Goal: Task Accomplishment & Management: Manage account settings

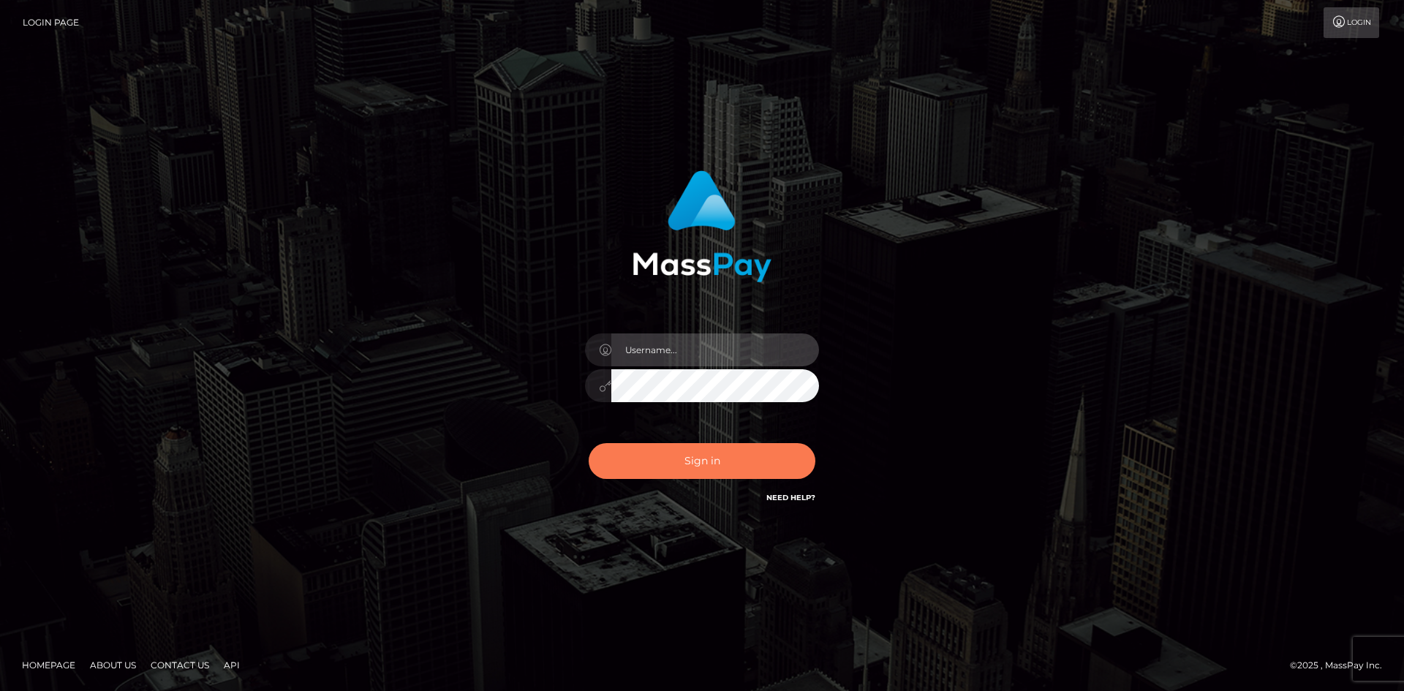
type input "hello.feetfinder"
click at [686, 460] on button "Sign in" at bounding box center [702, 461] width 227 height 36
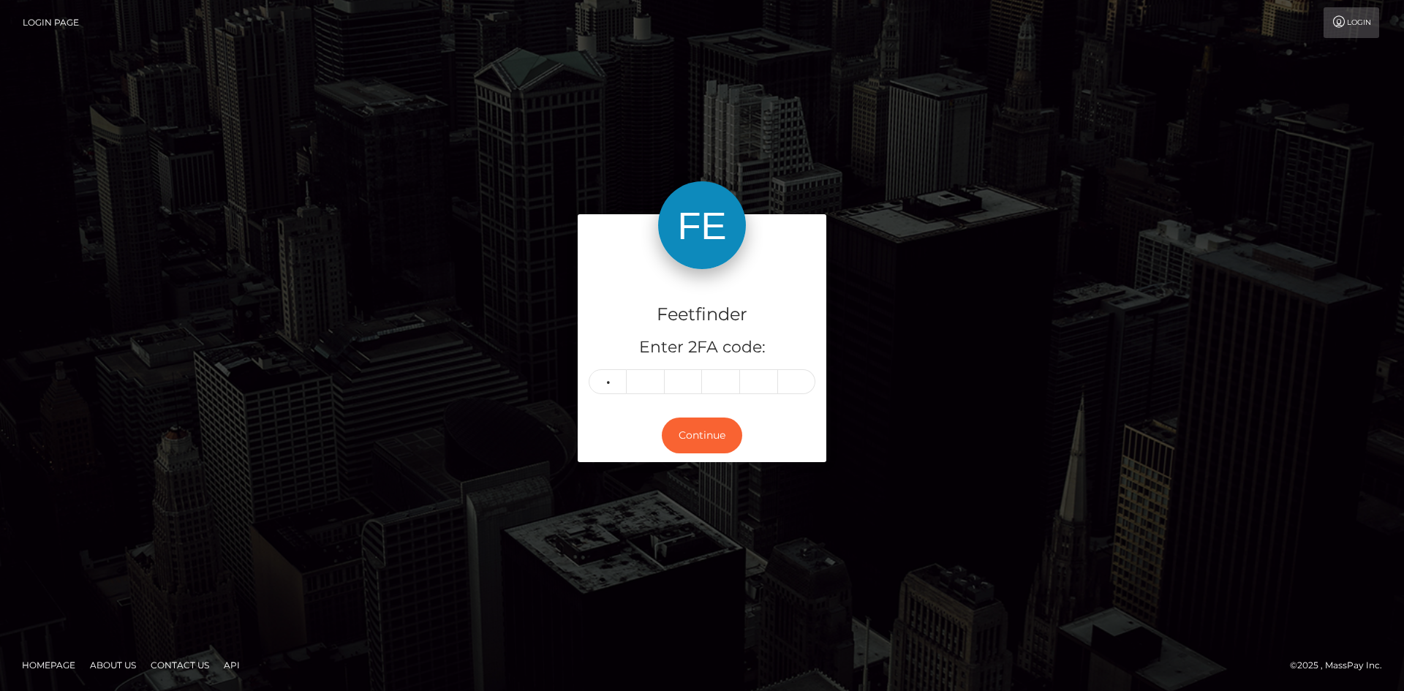
type input "7"
type input "4"
type input "7"
type input "9"
type input "8"
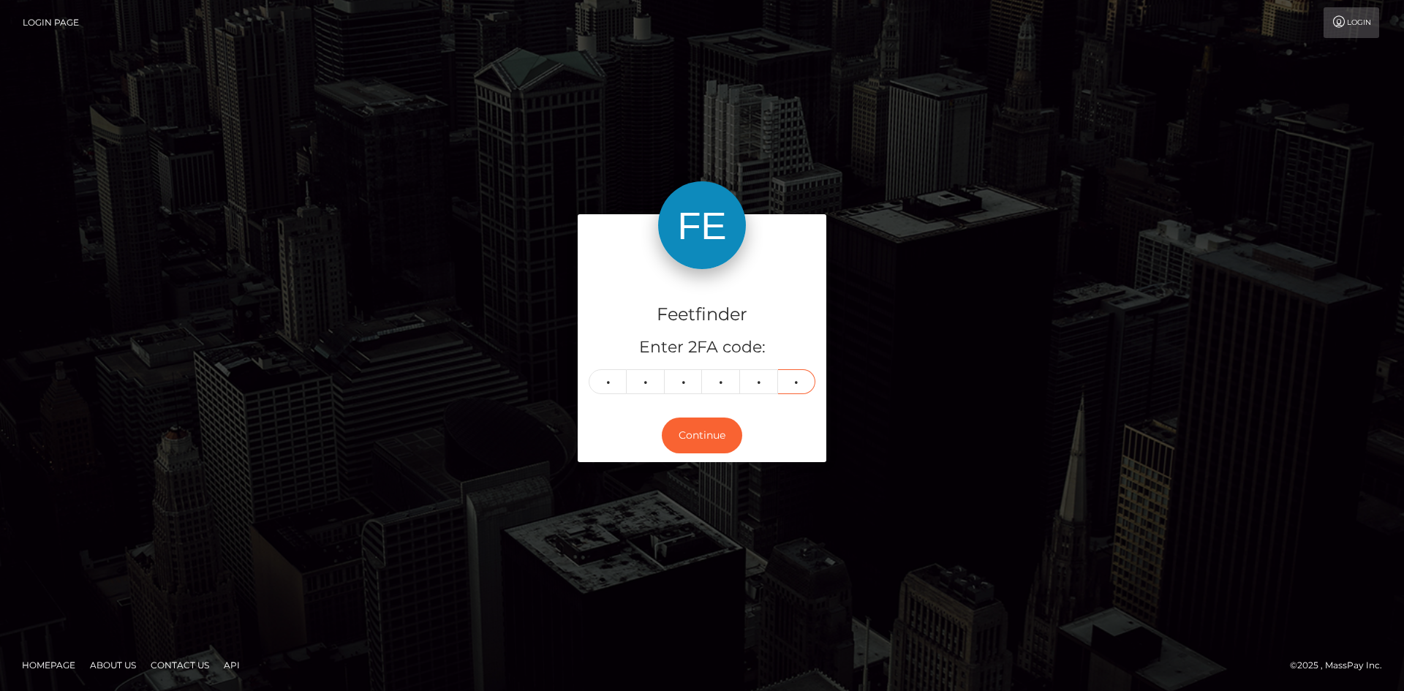
type input "0"
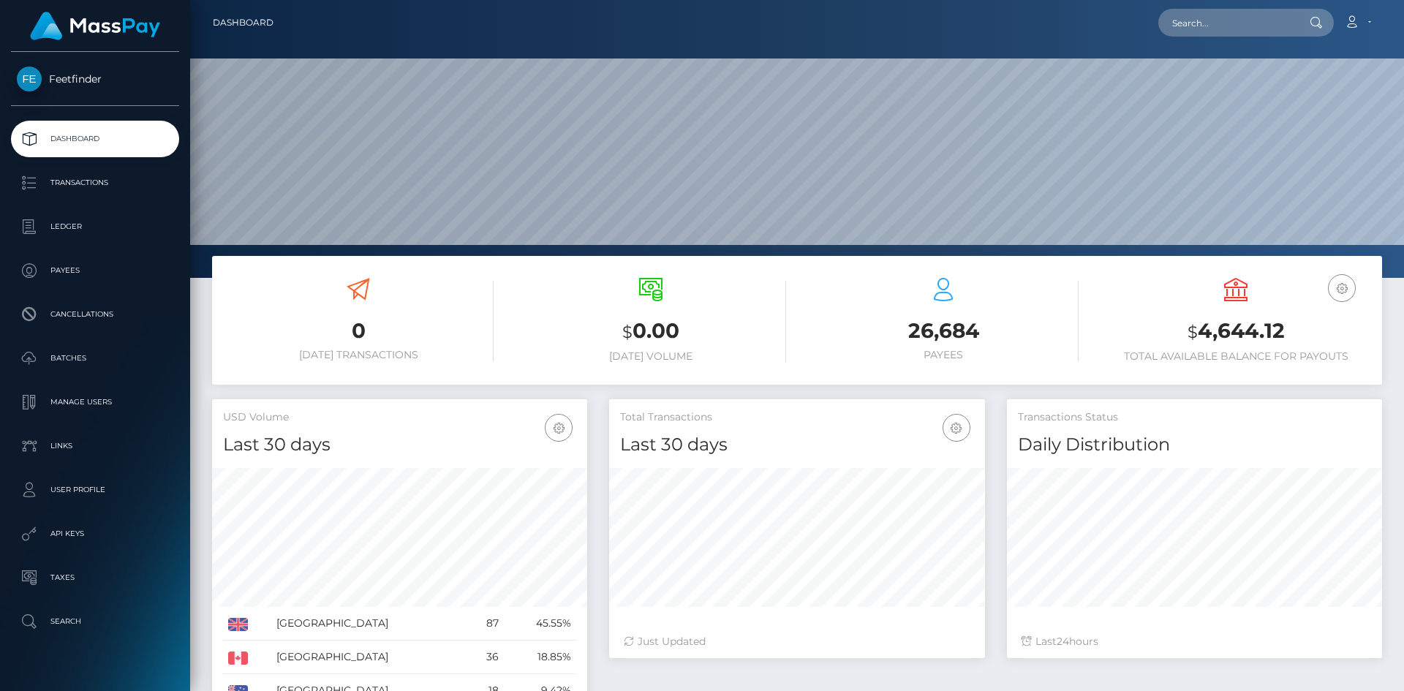
scroll to position [260, 376]
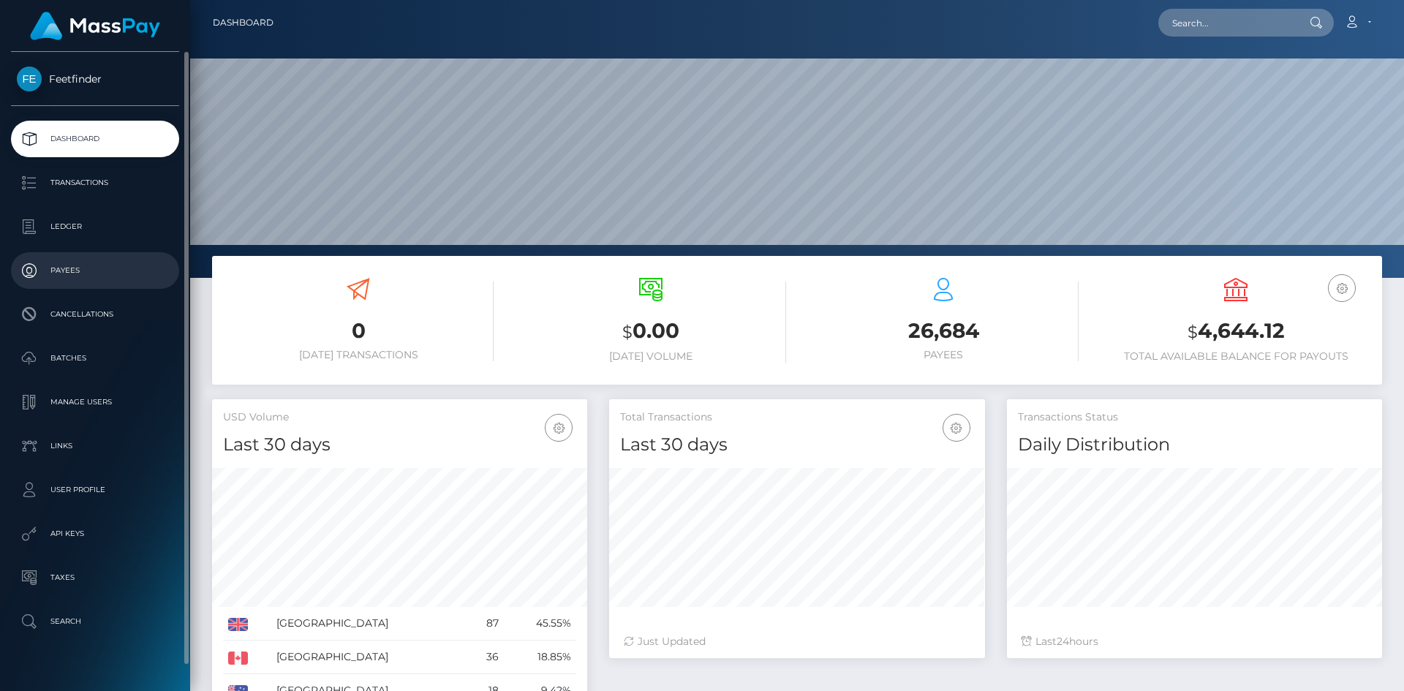
click at [72, 262] on p "Payees" at bounding box center [95, 271] width 156 height 22
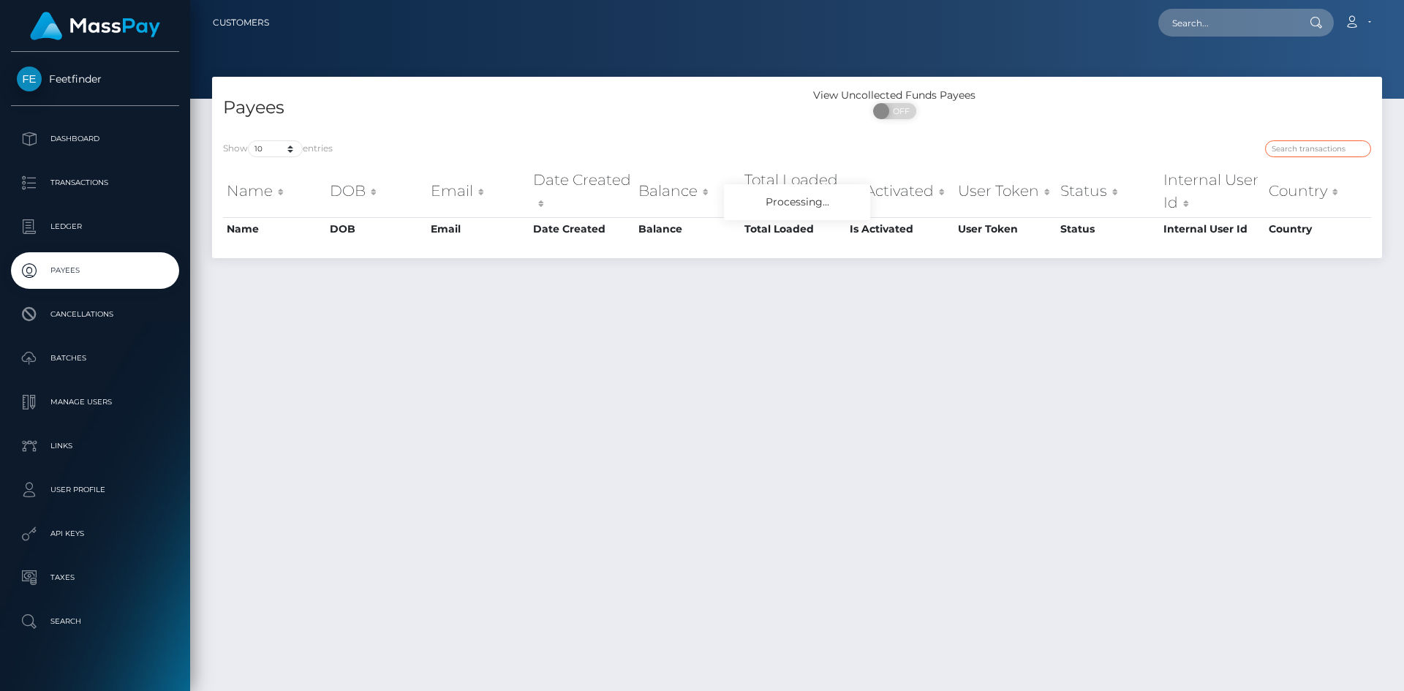
click at [1324, 145] on input "search" at bounding box center [1318, 148] width 106 height 17
paste input "e93880f3-7817-11f0-9703-0266f44cc279"
type input "e93880f3-7817-11f0-9703-0266f44cc279"
